Goal: Task Accomplishment & Management: Use online tool/utility

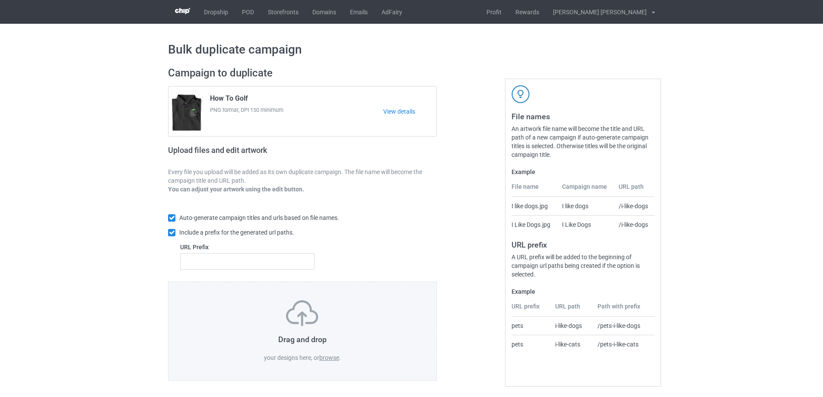
click at [330, 358] on label "browse" at bounding box center [329, 357] width 20 height 7
click at [0, 0] on input "browse" at bounding box center [0, 0] width 0 height 0
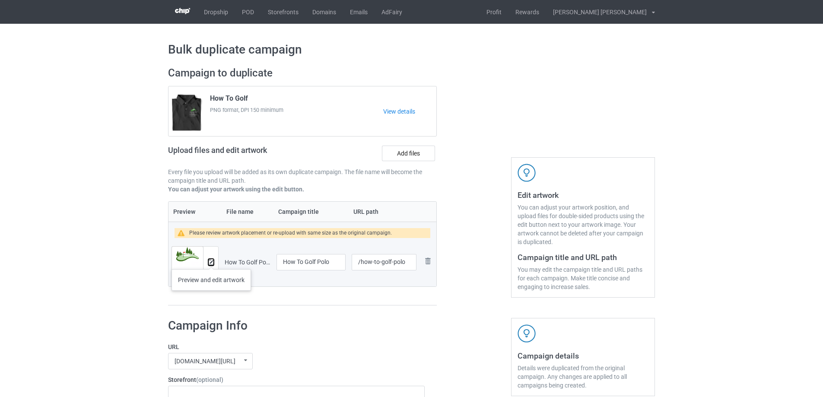
click at [211, 260] on img at bounding box center [211, 263] width 6 height 6
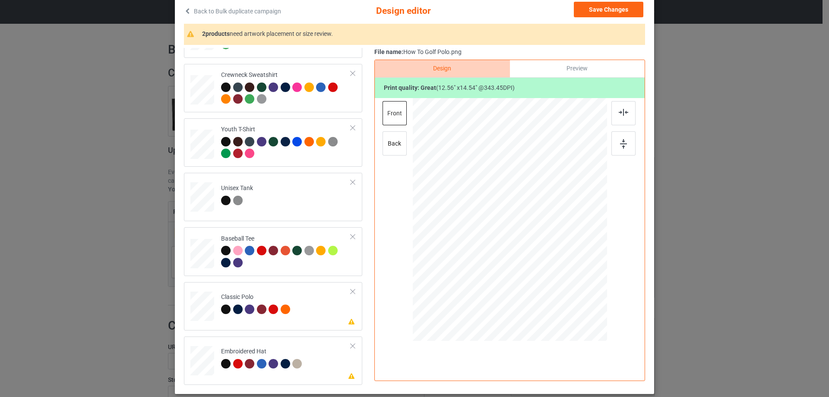
scroll to position [101, 0]
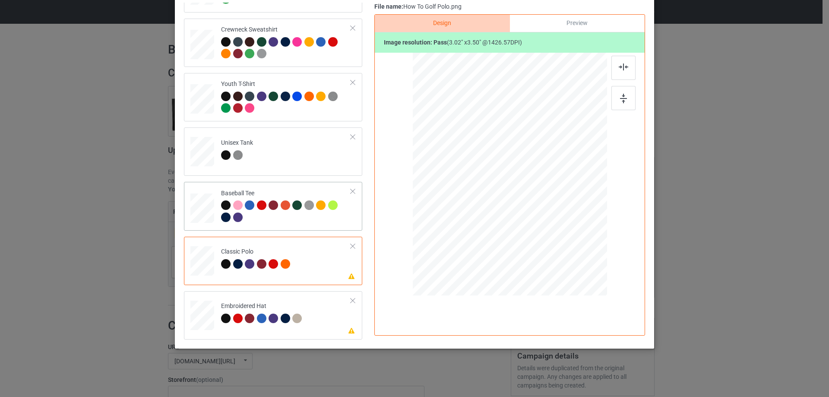
click at [350, 191] on div at bounding box center [353, 191] width 6 height 6
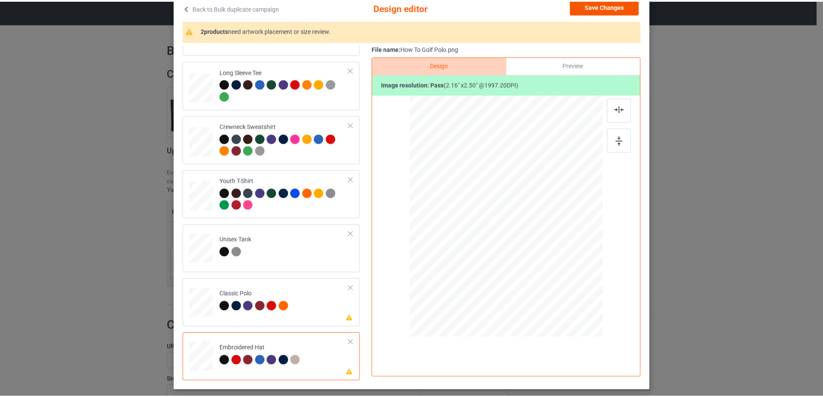
scroll to position [0, 0]
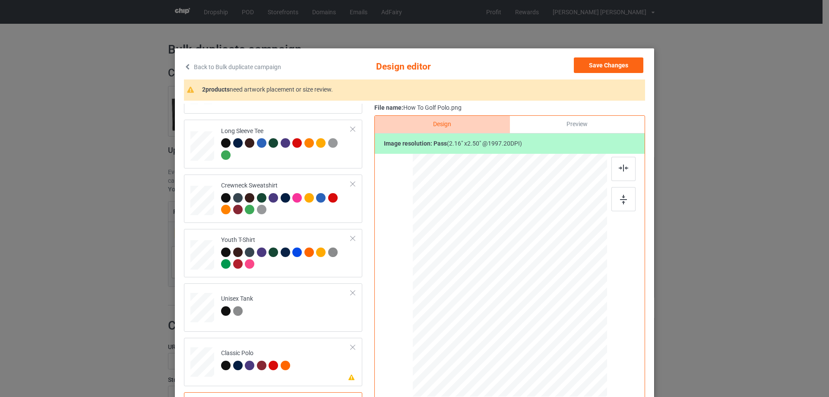
click at [587, 54] on div "Back to Bulk duplicate campaign Design editor Save Changes 2 products need artw…" at bounding box center [414, 248] width 479 height 401
click at [586, 68] on button "Save Changes" at bounding box center [609, 65] width 70 height 16
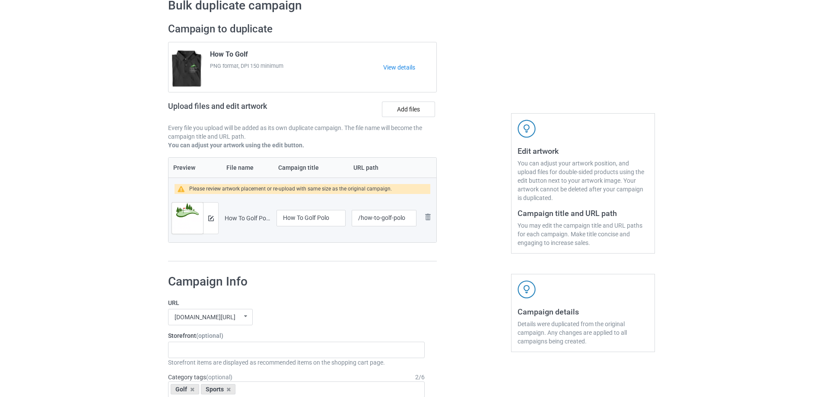
scroll to position [173, 0]
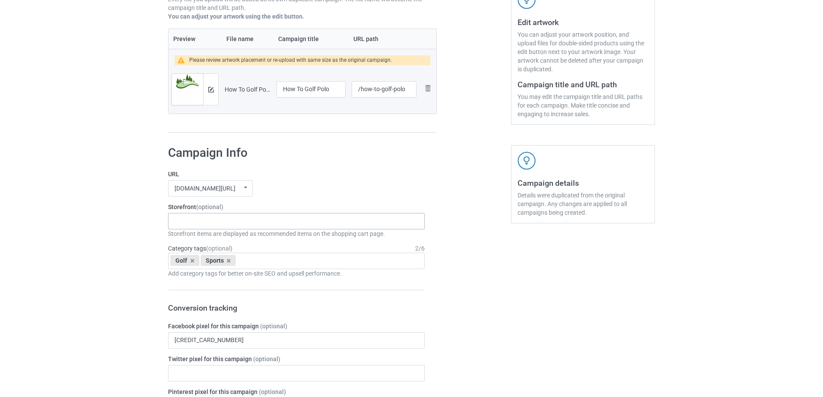
click at [253, 224] on div "Gifts For Hunter 2025 Gifts For Bikers No Hobby [DATE] Hide And Seek World Cham…" at bounding box center [296, 221] width 257 height 16
type input "golf"
click at [198, 237] on div "I Love Golf" at bounding box center [296, 237] width 256 height 16
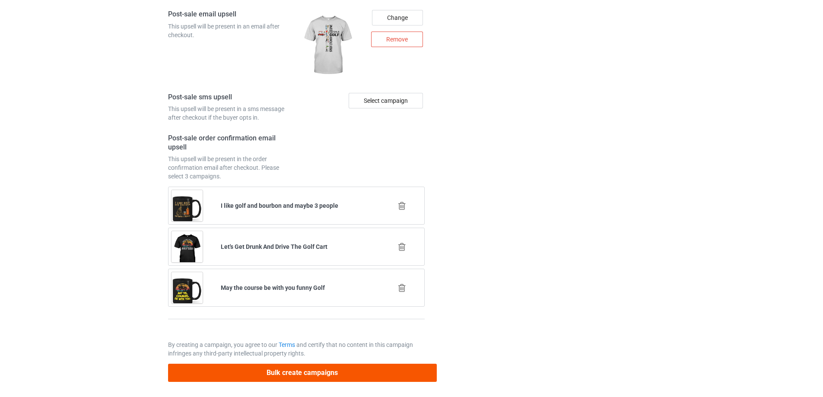
scroll to position [1181, 0]
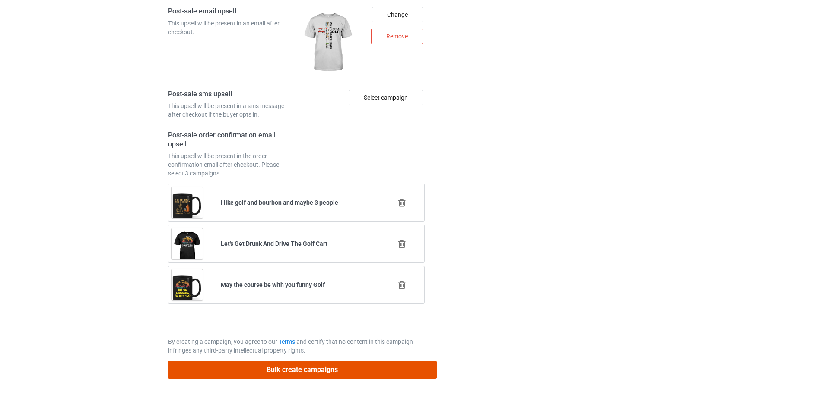
click at [289, 377] on button "Bulk create campaigns" at bounding box center [302, 370] width 269 height 18
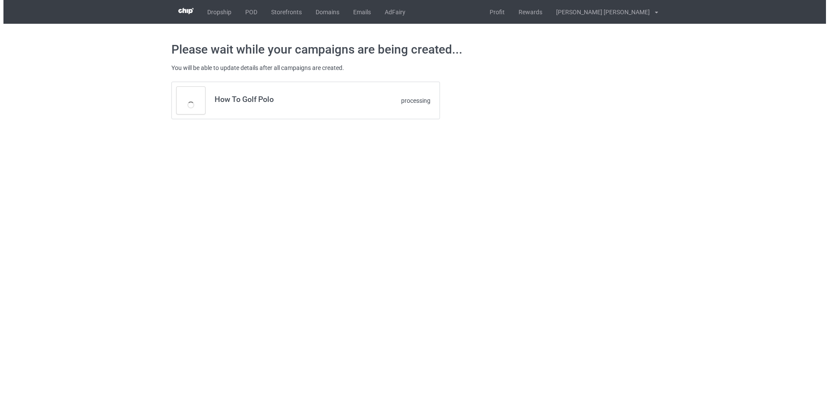
scroll to position [0, 0]
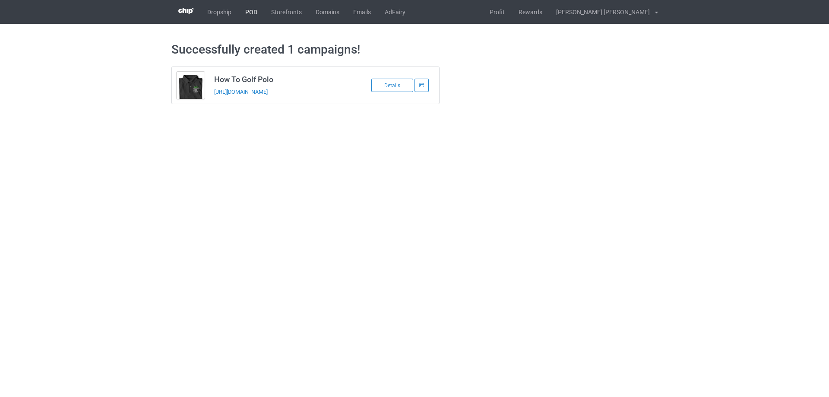
click at [248, 15] on link "POD" at bounding box center [251, 12] width 26 height 24
